Goal: Task Accomplishment & Management: Manage account settings

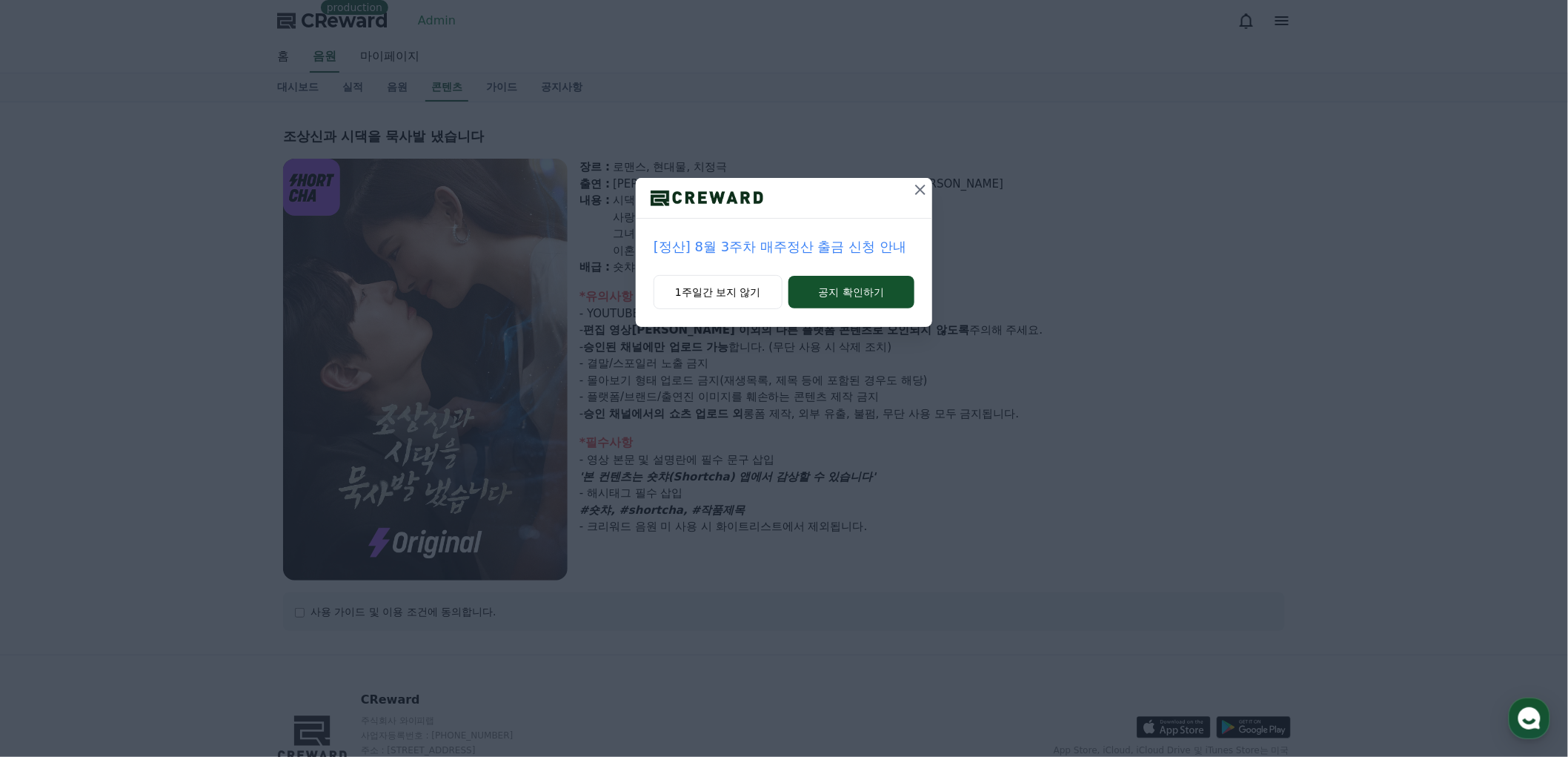
click at [920, 187] on icon at bounding box center [921, 190] width 18 height 18
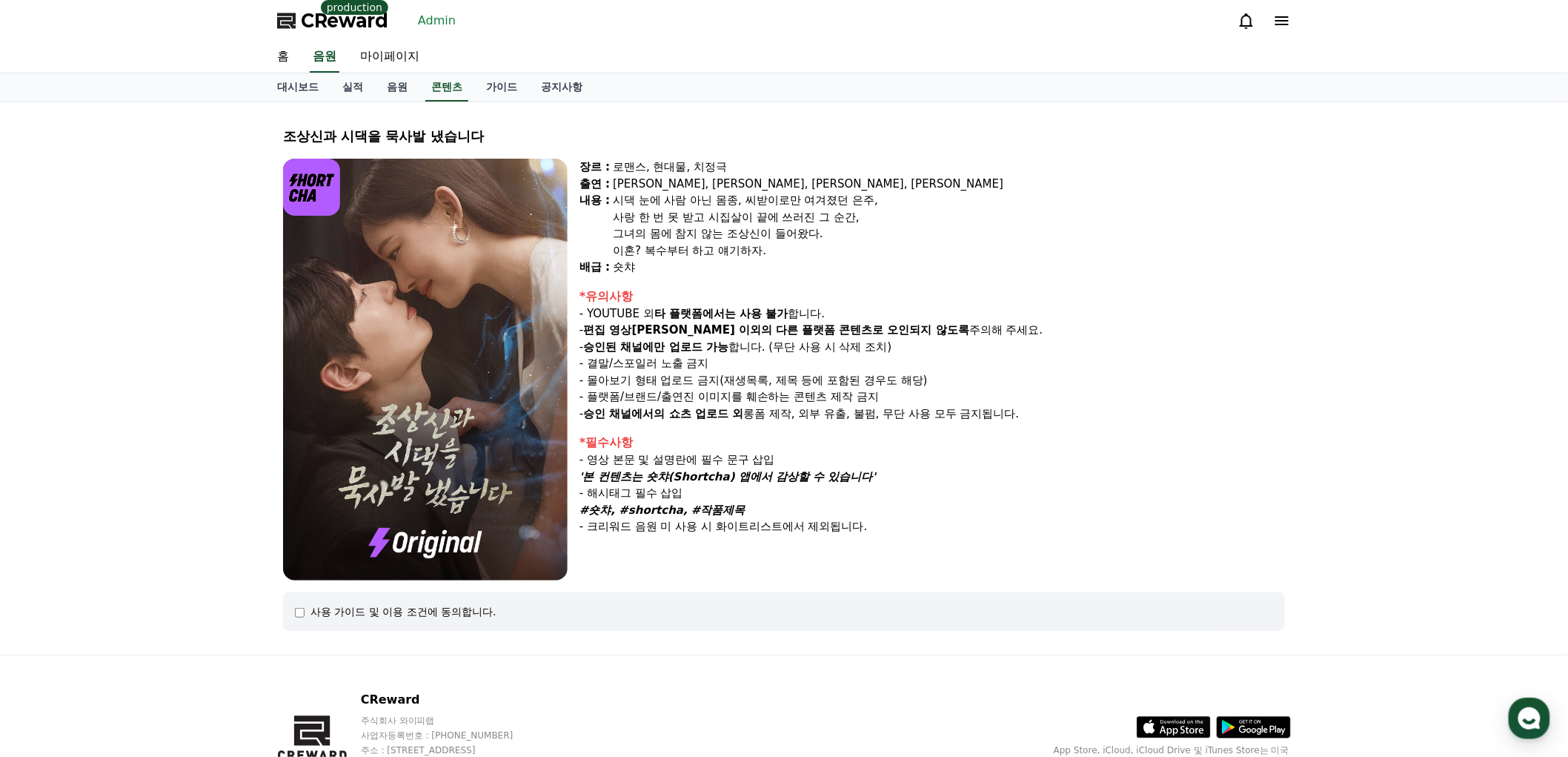
click at [340, 26] on span "CReward" at bounding box center [344, 21] width 88 height 24
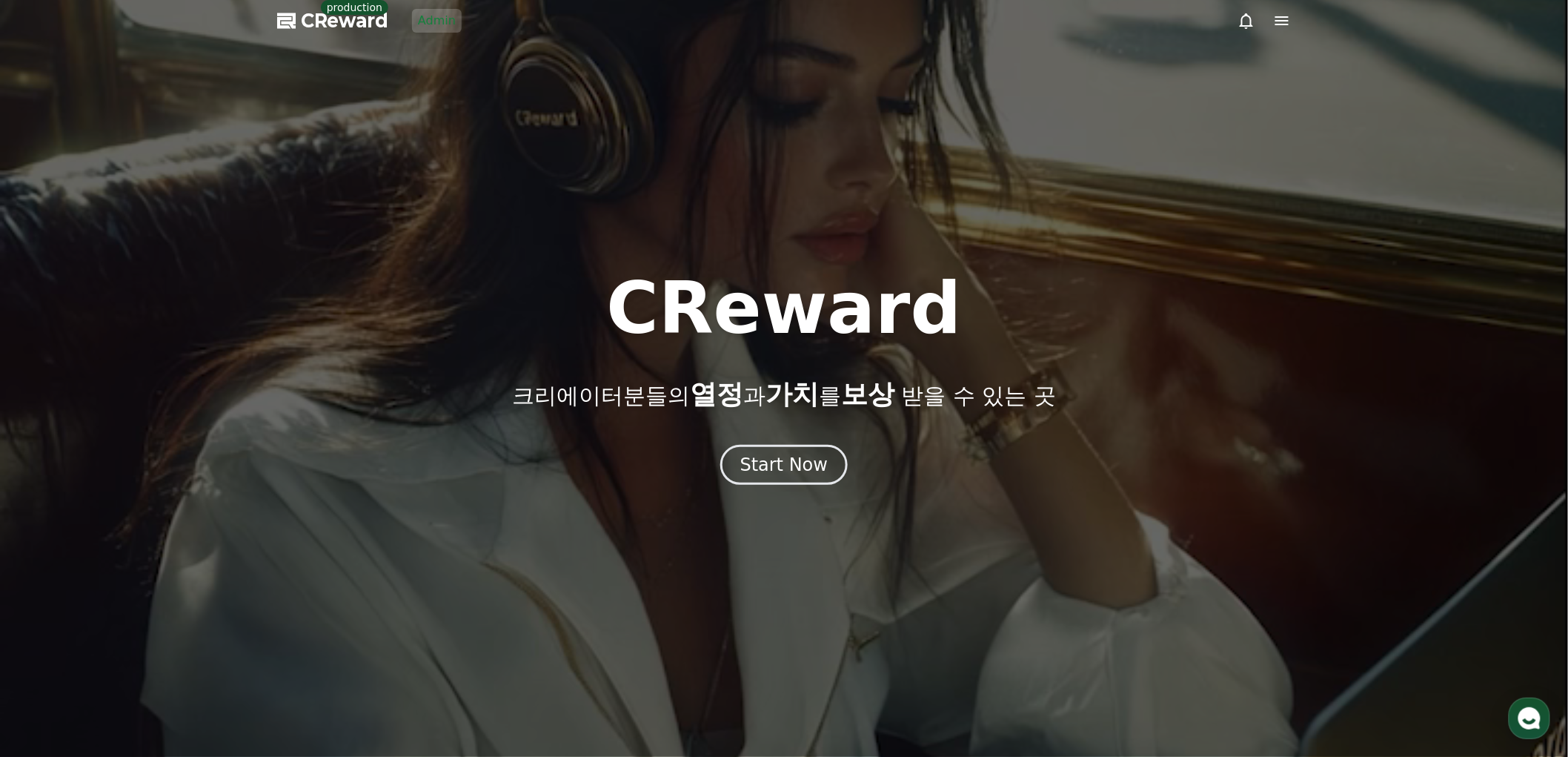
click at [428, 21] on link "Admin" at bounding box center [436, 21] width 50 height 24
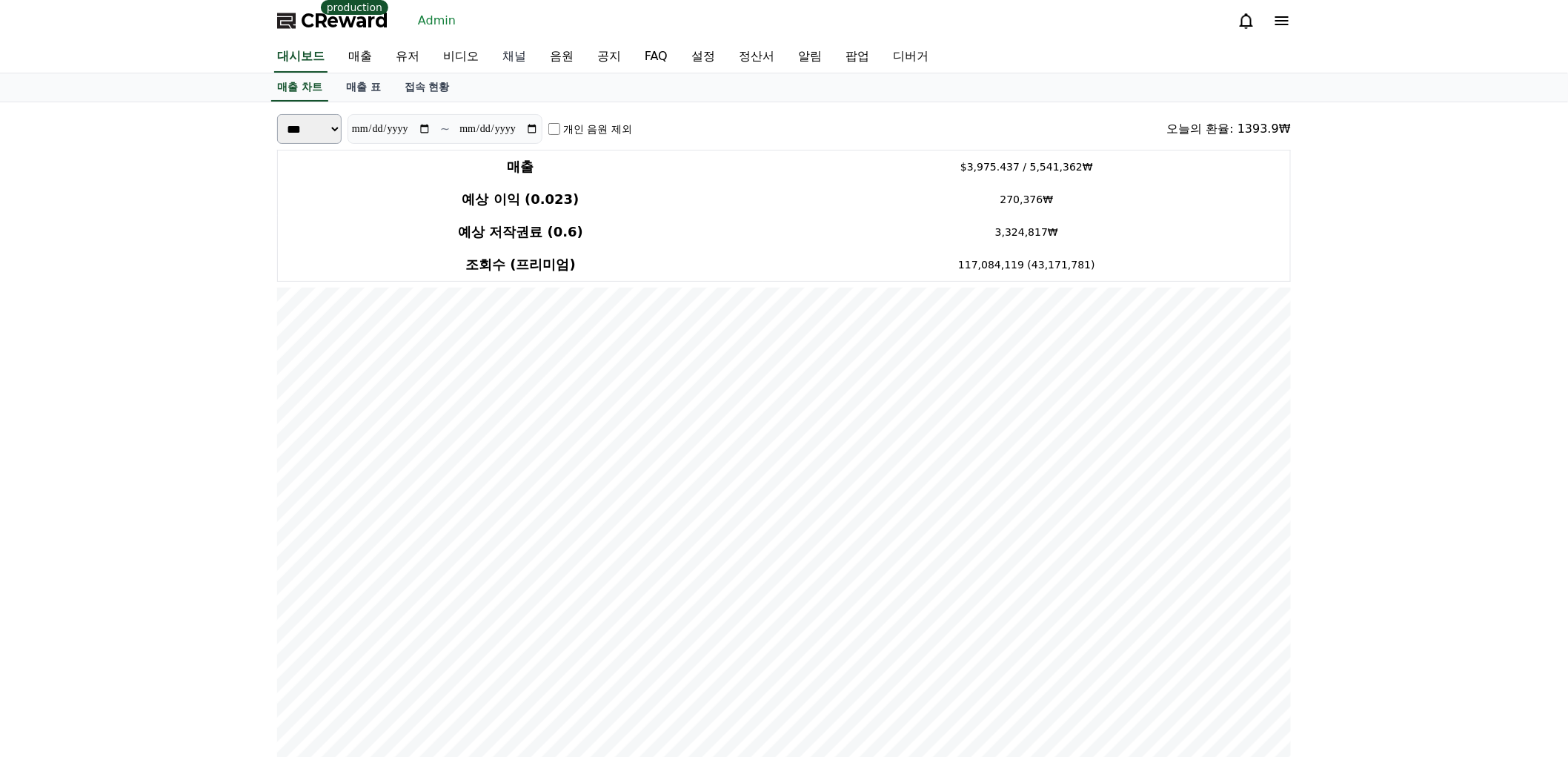
click at [517, 55] on link "채널" at bounding box center [514, 57] width 48 height 31
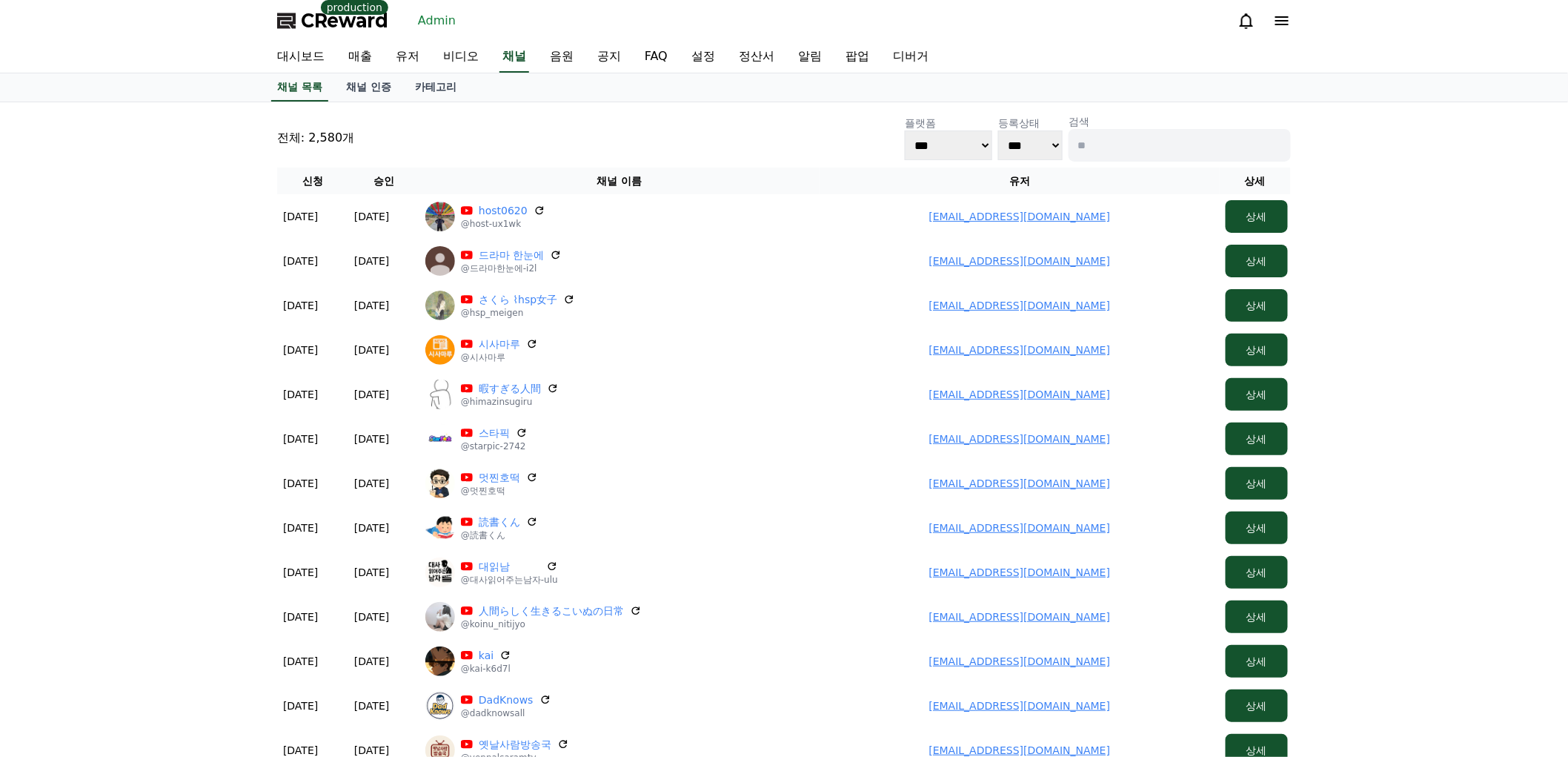
click at [332, 88] on div "채널 목록 채널 인증 카테고리" at bounding box center [784, 87] width 1037 height 28
click at [353, 93] on link "채널 인증" at bounding box center [369, 87] width 69 height 28
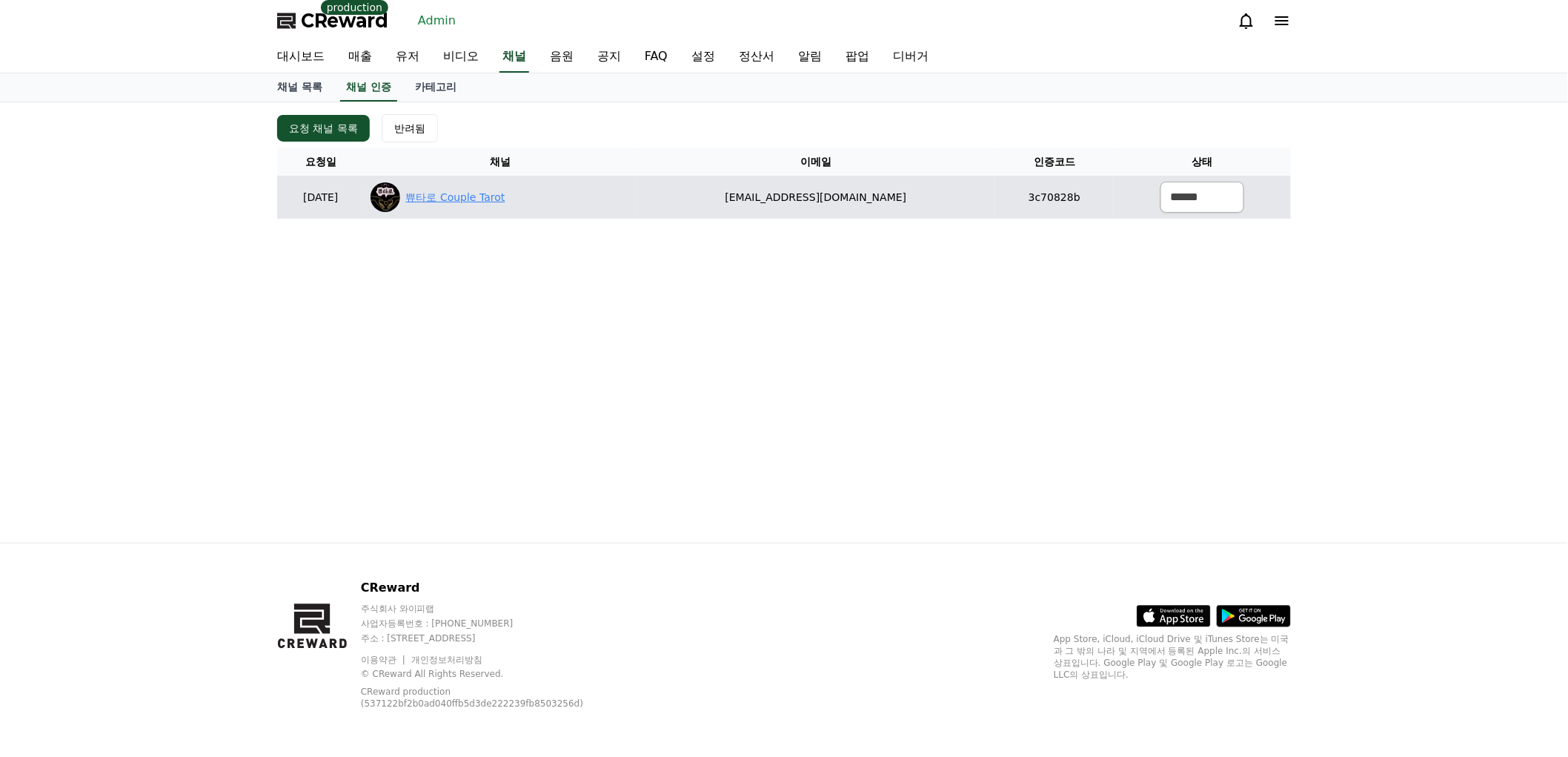
click at [505, 196] on link "쀼타로 Couple Tarot" at bounding box center [455, 197] width 99 height 16
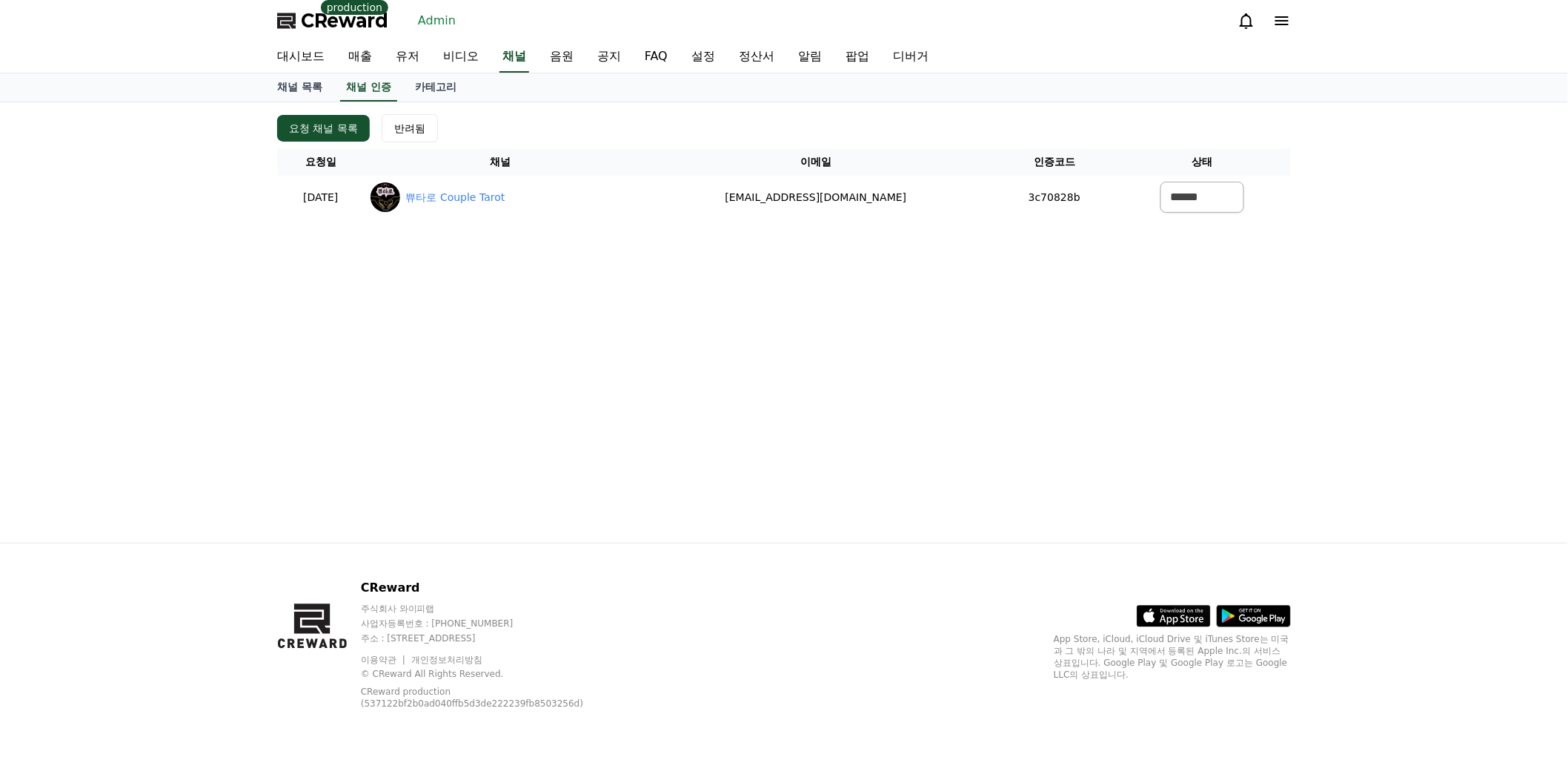
drag, startPoint x: 928, startPoint y: 404, endPoint x: 1001, endPoint y: 422, distance: 75.2
click at [928, 404] on div "요청 채널 목록 반려됨 요청일 채널 이메일 인증코드 상태 [DATE] 08-27 쀼타로 Couple Tarot [EMAIL_ADDRESS][D…" at bounding box center [784, 322] width 1037 height 440
click at [418, 46] on link "유저" at bounding box center [408, 57] width 48 height 31
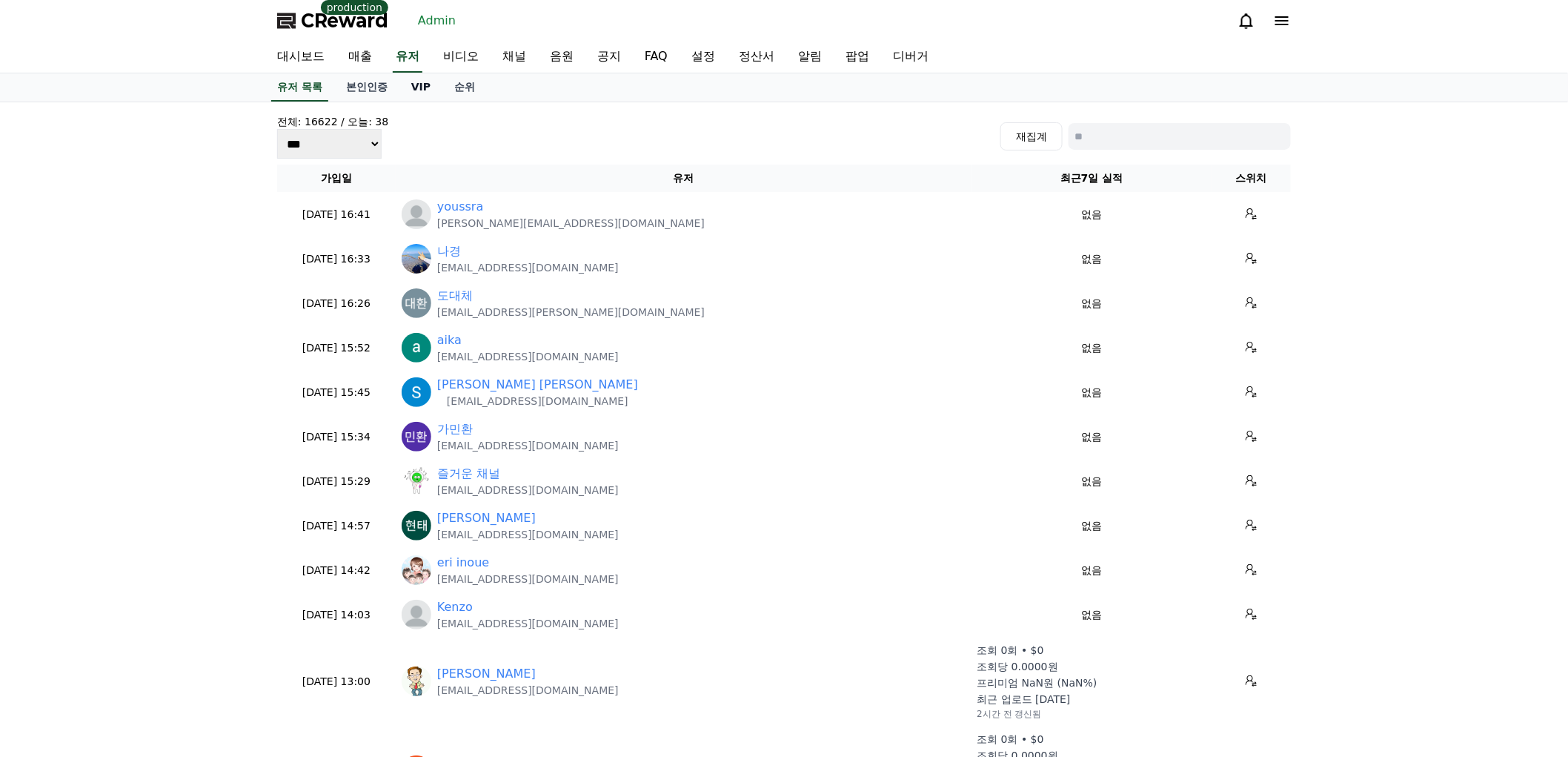
click at [412, 85] on link "VIP" at bounding box center [421, 87] width 43 height 28
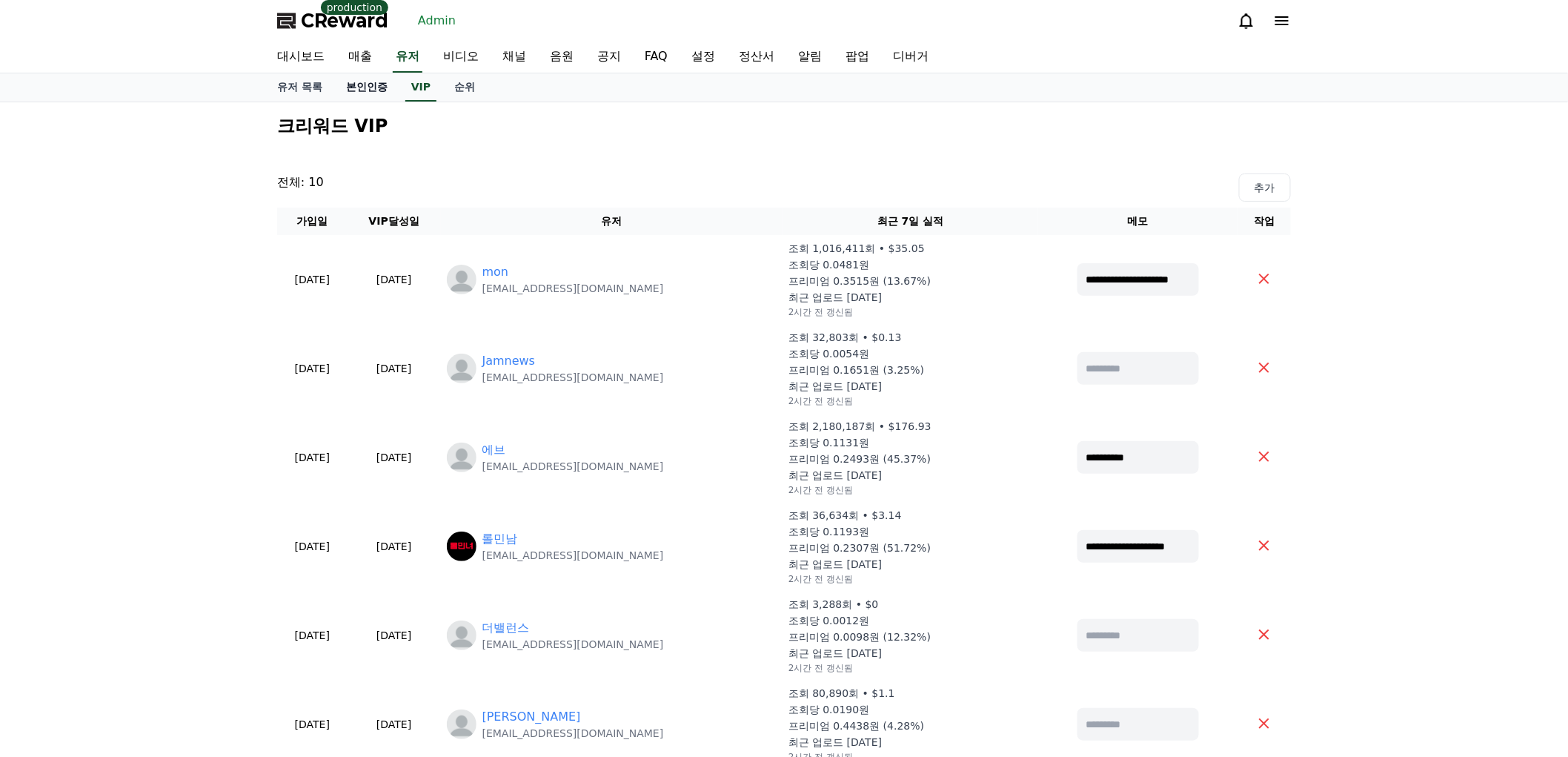
click at [358, 87] on link "본인인증" at bounding box center [367, 87] width 66 height 28
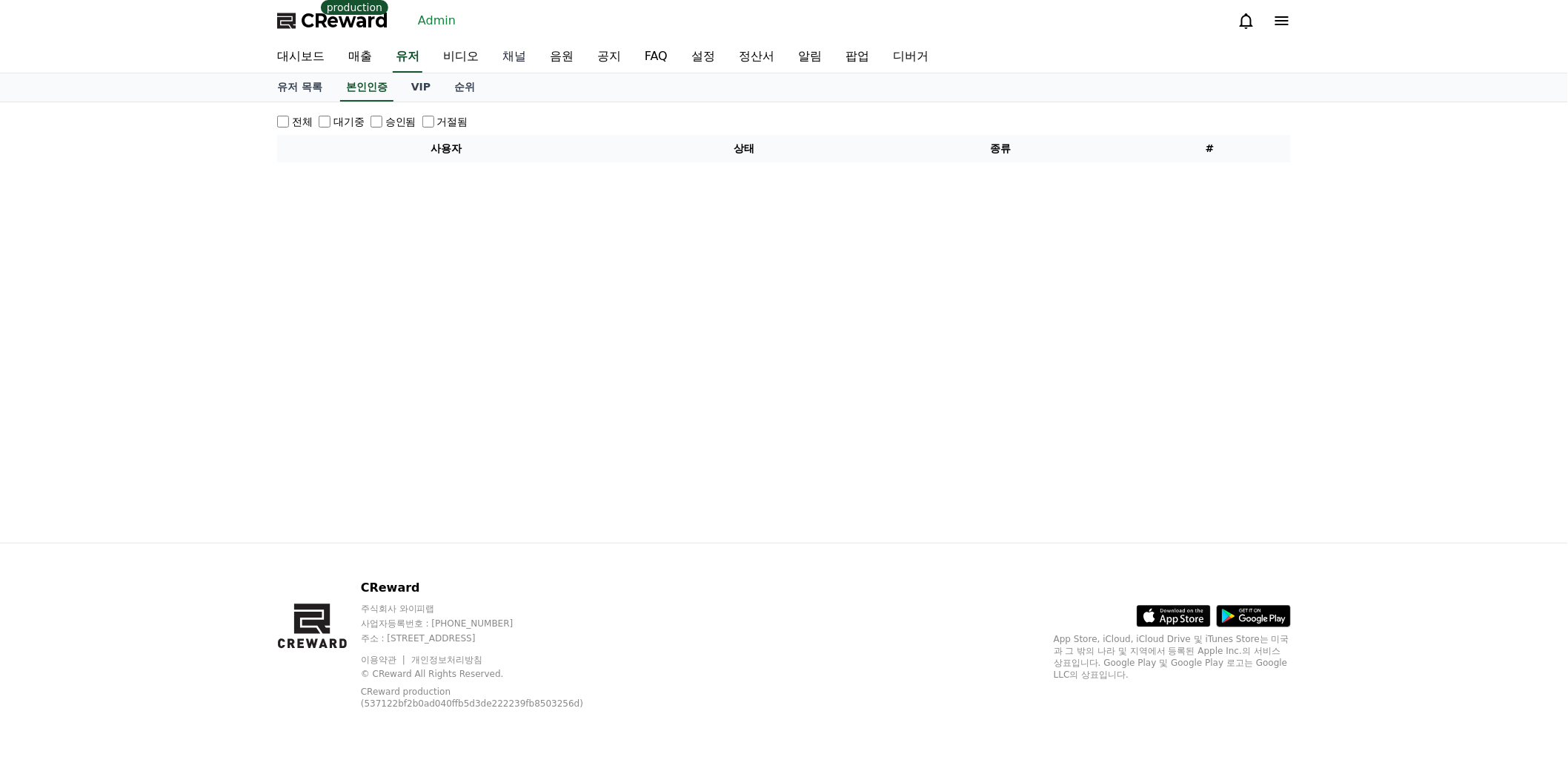
click at [522, 61] on link "채널" at bounding box center [514, 57] width 48 height 31
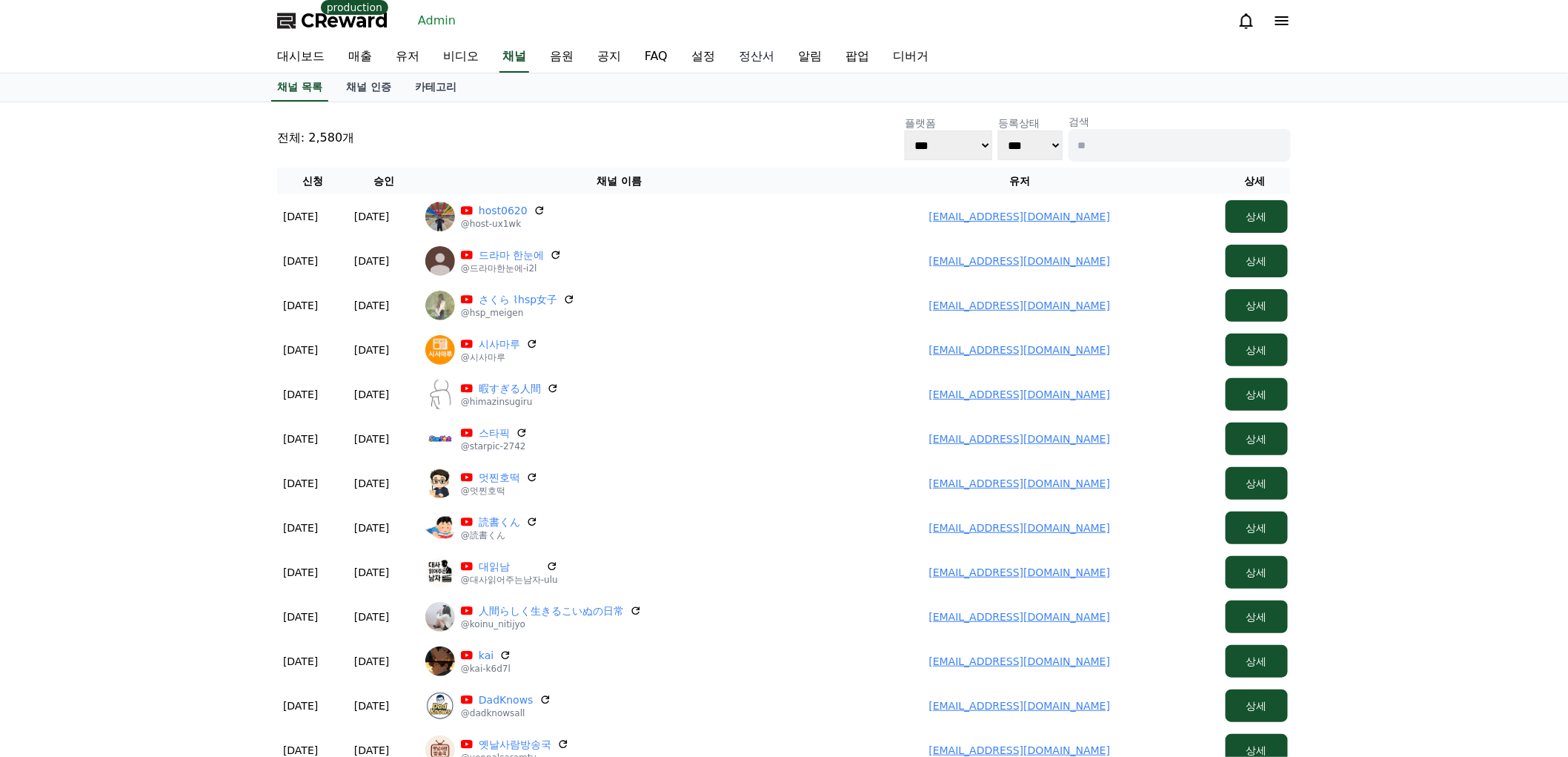
click at [750, 54] on link "정산서" at bounding box center [757, 57] width 59 height 31
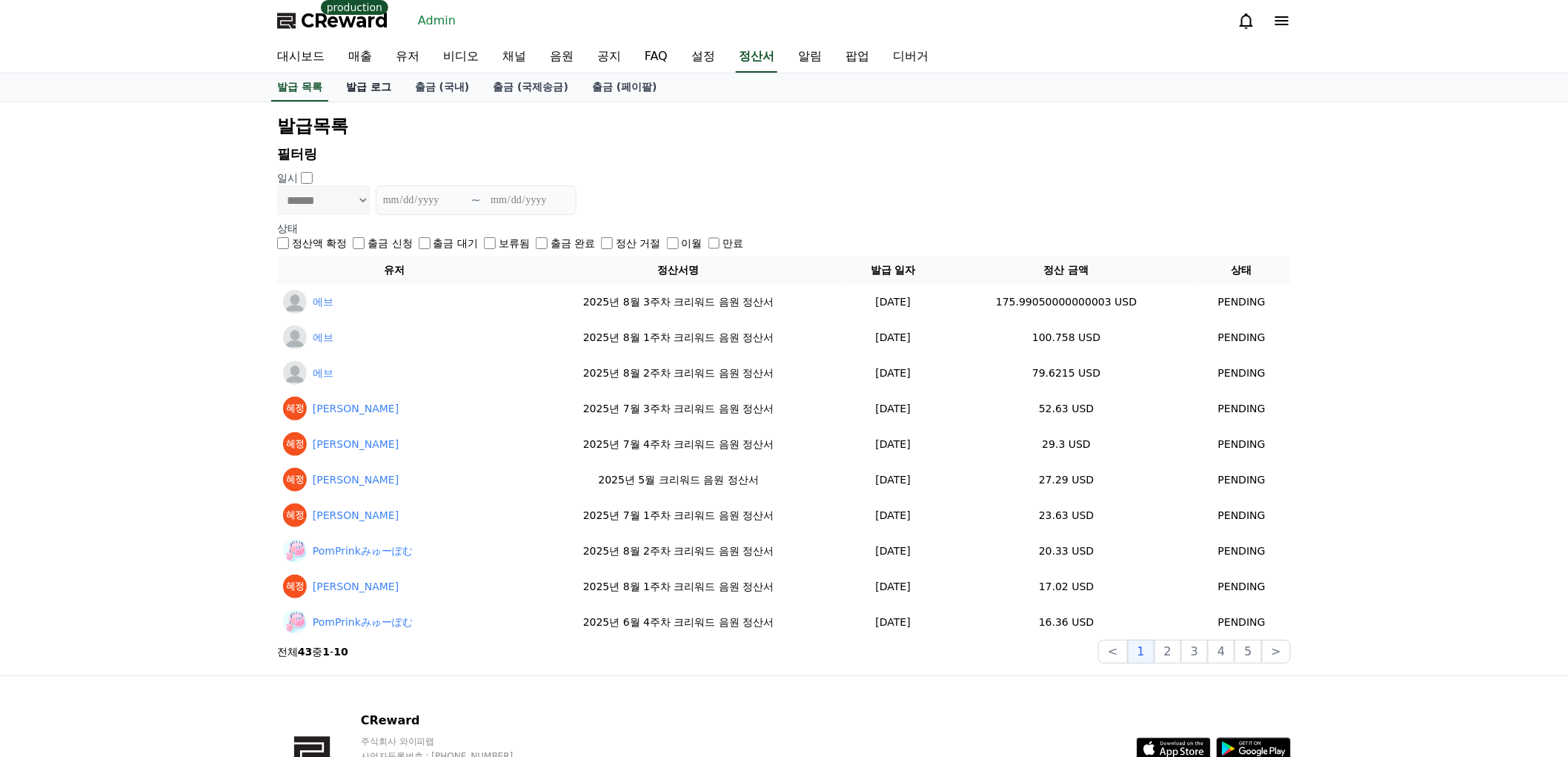
click at [369, 93] on link "발급 로그" at bounding box center [369, 87] width 69 height 28
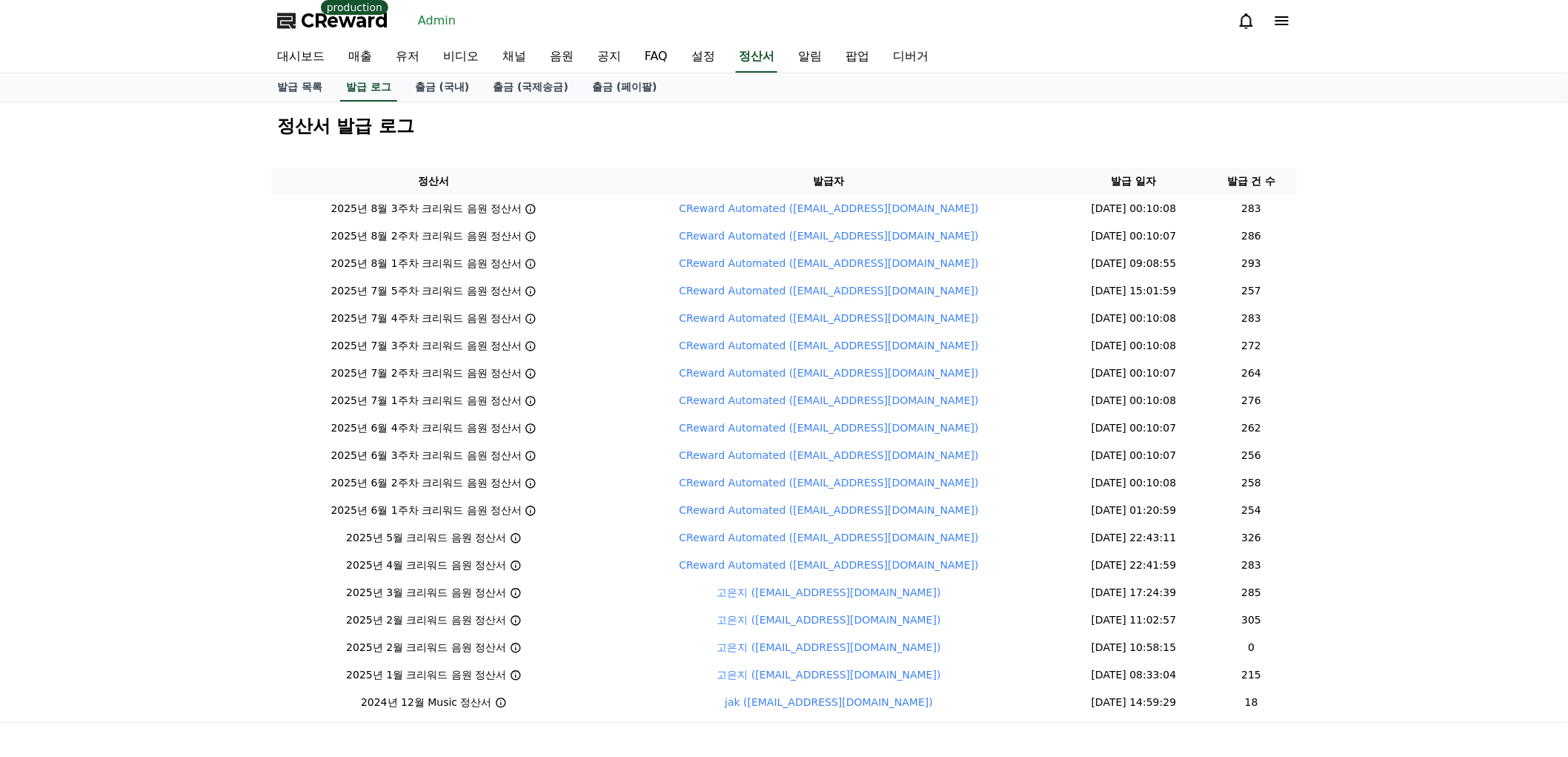
drag, startPoint x: 1474, startPoint y: 411, endPoint x: 1580, endPoint y: 405, distance: 106.2
click at [1474, 411] on div "정산서 발급 로그 정산서 발급자 발급 일자 발급 건 수 2025년 8월 3주차 크리워드 음원 정산서 CReward Automated ([EMA…" at bounding box center [784, 413] width 1568 height 620
